Goal: Transaction & Acquisition: Purchase product/service

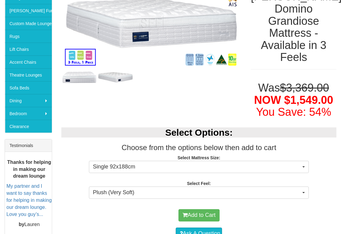
scroll to position [128, 0]
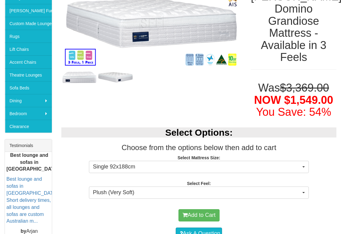
click at [303, 167] on span "button" at bounding box center [303, 167] width 2 height 1
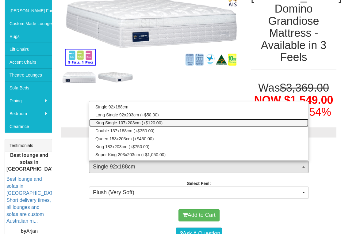
click at [153, 123] on span "King Single 107x203cm (+$120.00)" at bounding box center [128, 123] width 67 height 6
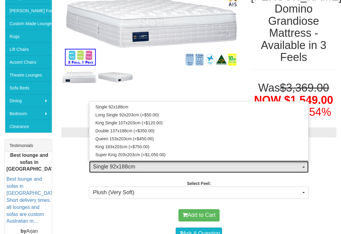
select select "1874"
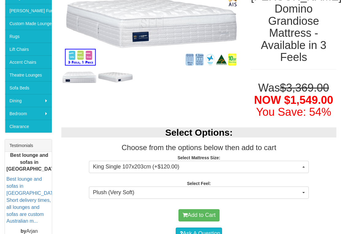
click at [307, 187] on button "Plush (Very Soft)" at bounding box center [199, 193] width 220 height 12
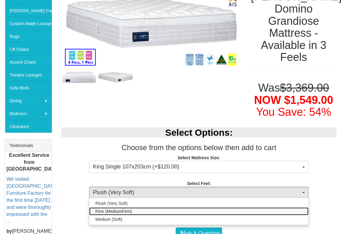
click at [123, 211] on span "Firm (MediumFirm)" at bounding box center [113, 212] width 37 height 6
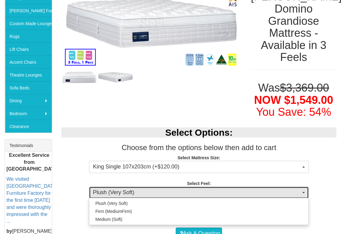
select select "1881"
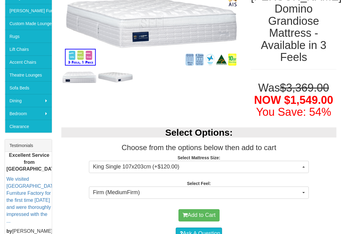
click at [325, 194] on div "Select Options: Choose from the options below then add to cart Select Mattress …" at bounding box center [199, 162] width 284 height 82
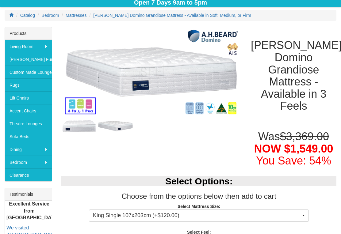
scroll to position [80, 0]
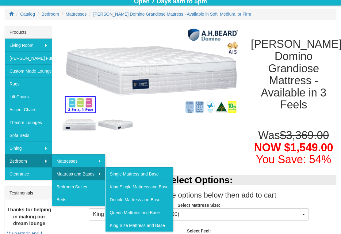
click at [162, 190] on link "King Single Mattress and Base" at bounding box center [138, 186] width 67 height 13
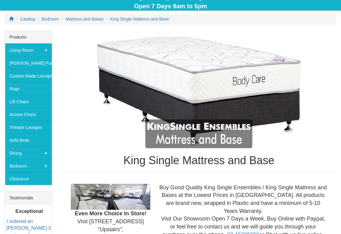
scroll to position [76, 0]
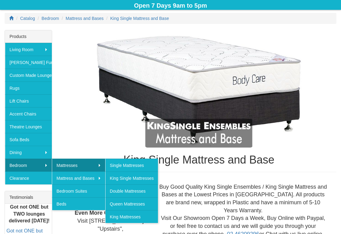
click at [147, 179] on link "King Single Mattresses" at bounding box center [131, 178] width 53 height 13
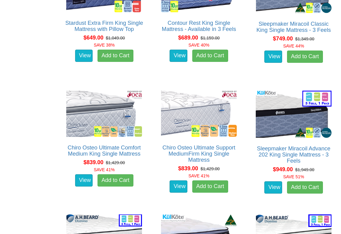
scroll to position [900, 0]
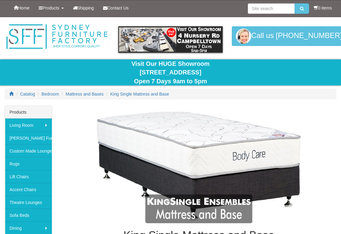
scroll to position [76, 0]
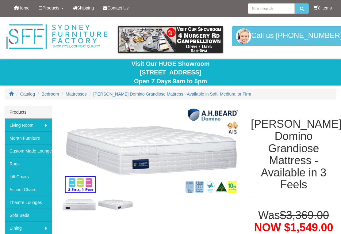
select select "1874"
select select "1881"
